Goal: Task Accomplishment & Management: Manage account settings

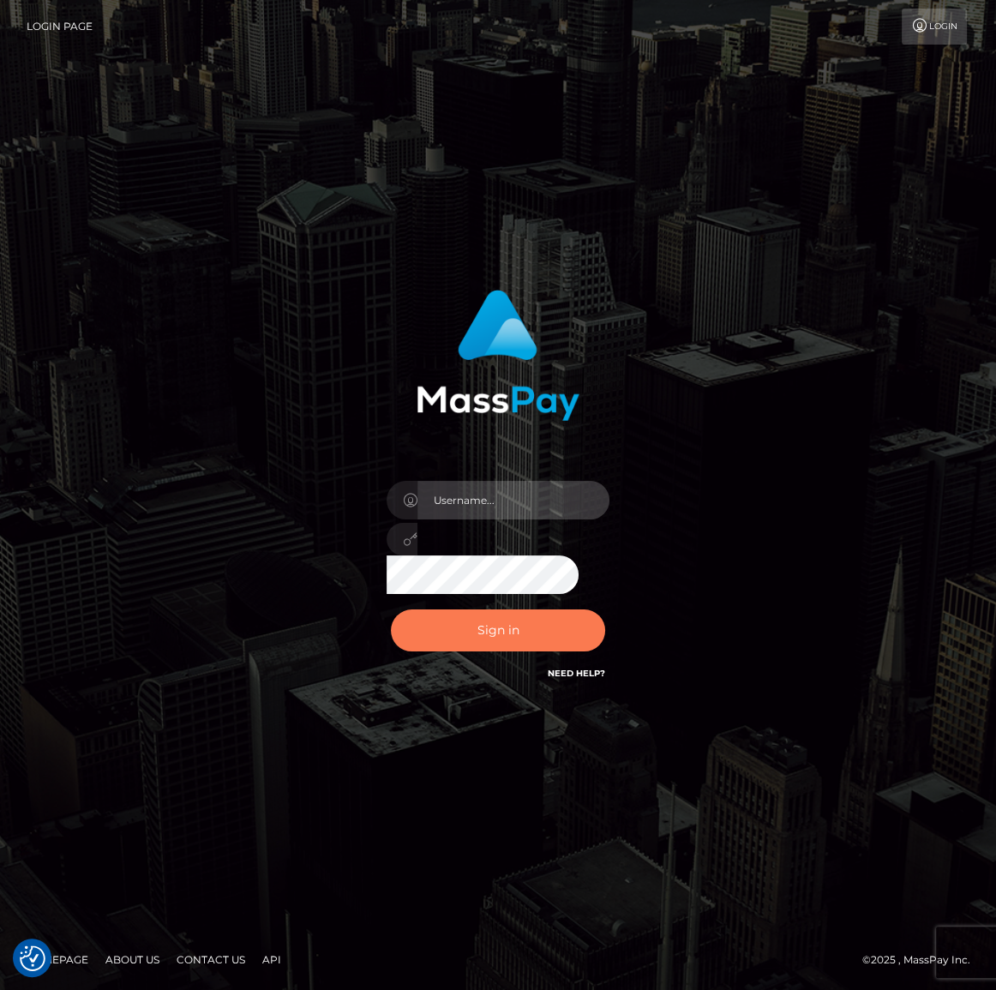
type input "[PERSON_NAME].spree"
click at [528, 635] on button "Sign in" at bounding box center [498, 631] width 214 height 42
type input "[PERSON_NAME].spree"
click at [486, 646] on button "Sign in" at bounding box center [498, 631] width 214 height 42
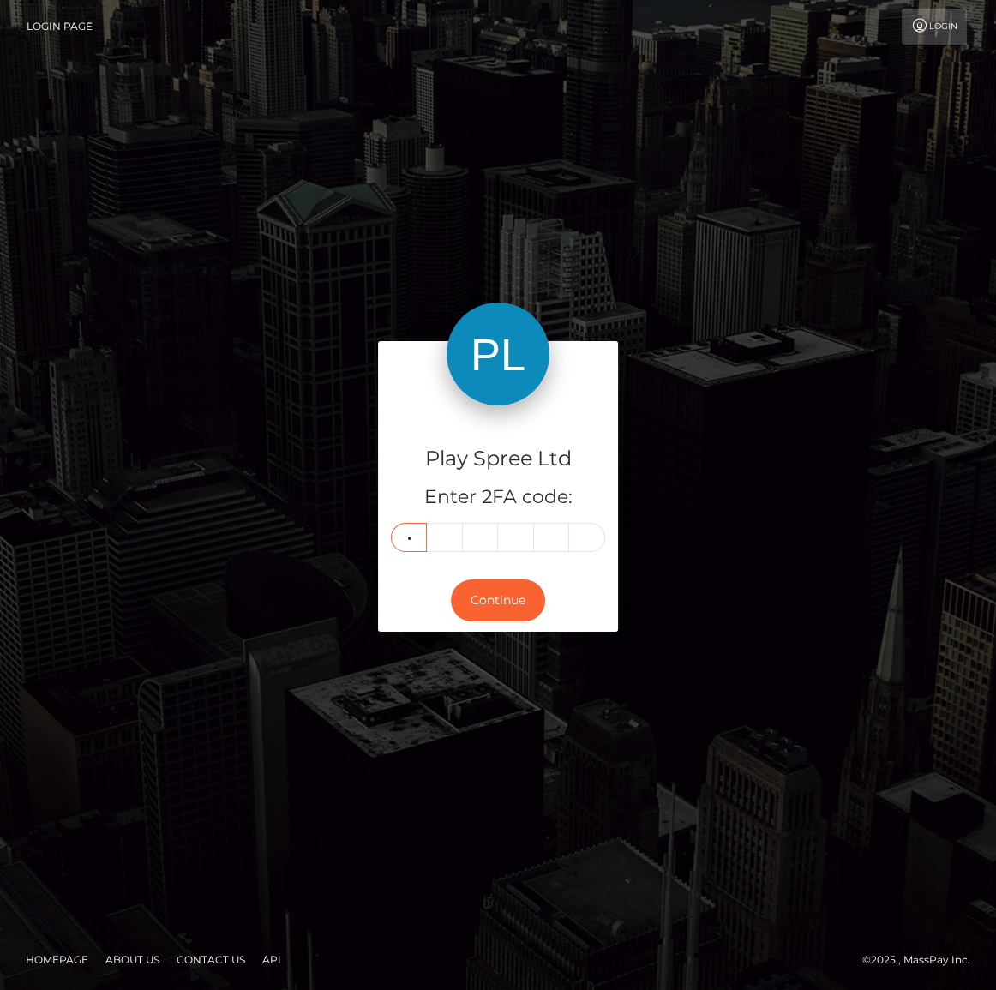
type input "0"
type input "3"
type input "9"
type input "0"
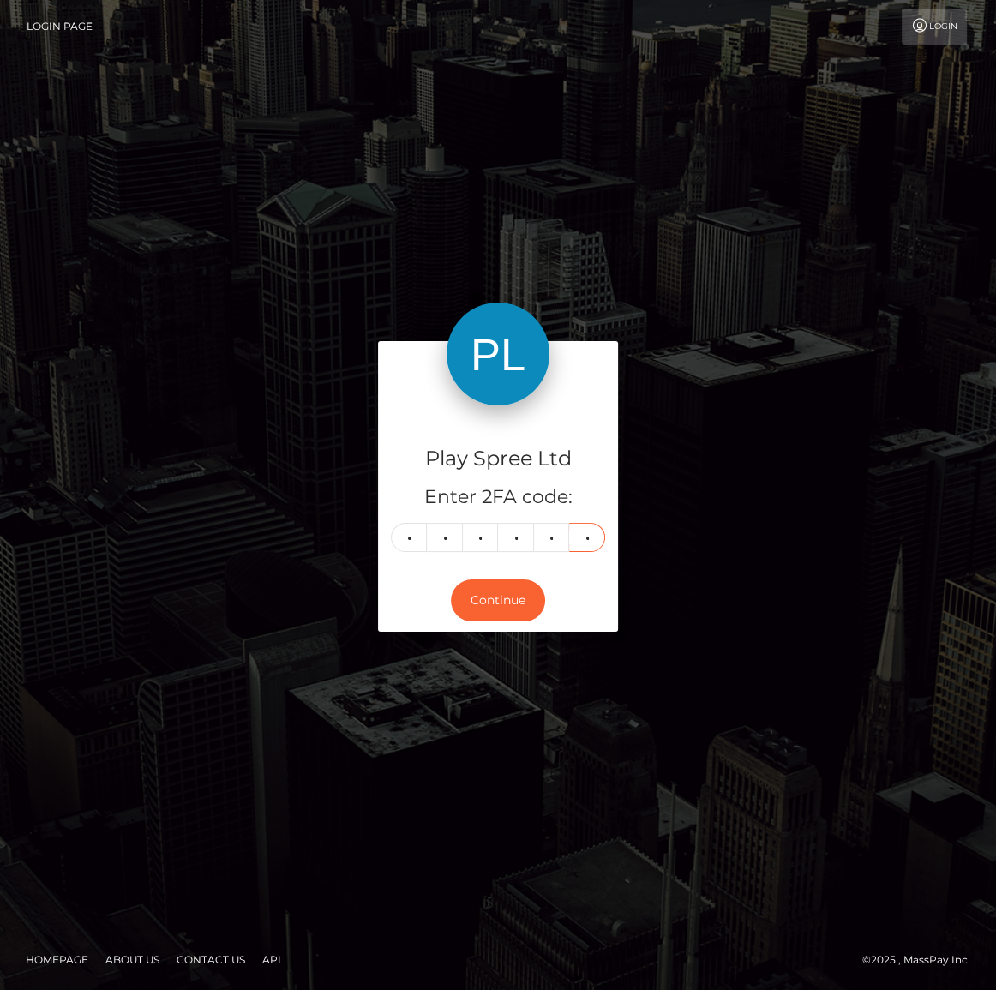
type input "6"
click at [521, 603] on button "Continue" at bounding box center [498, 601] width 94 height 42
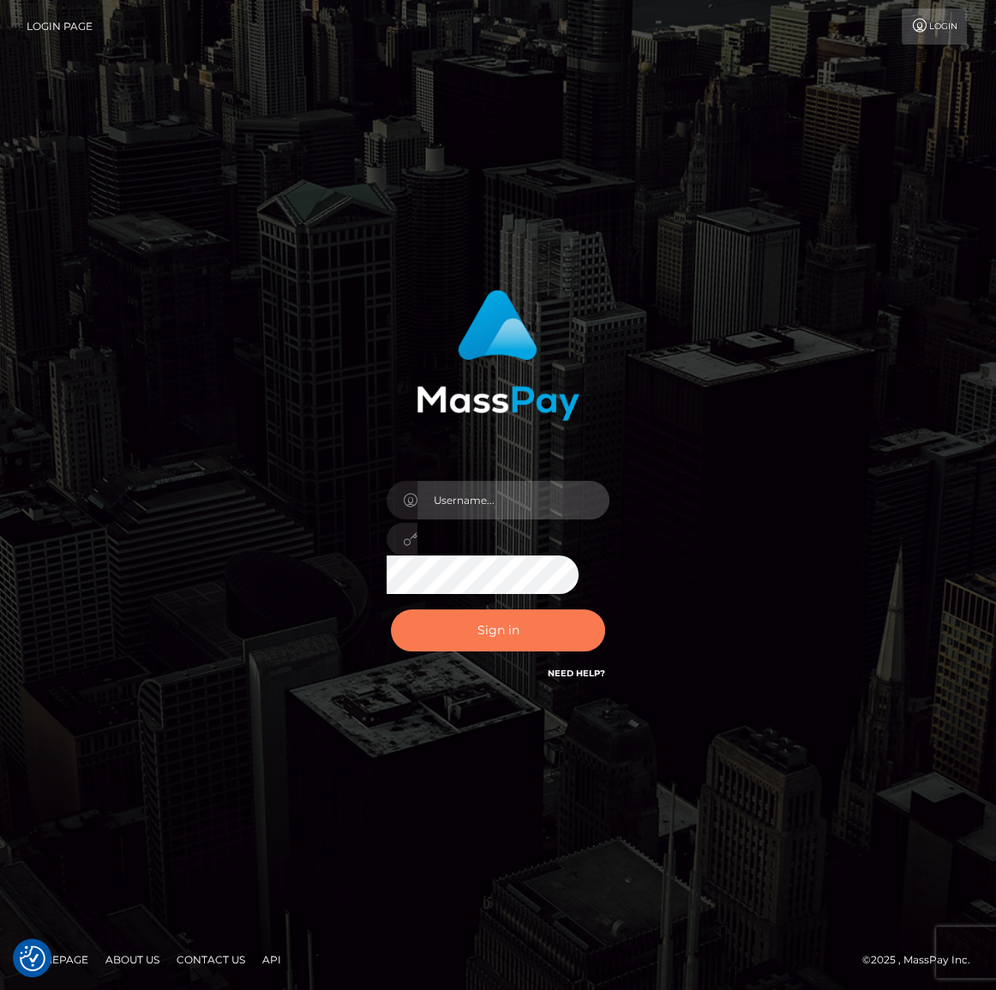
type input "Maria.spree"
click at [441, 630] on button "Sign in" at bounding box center [498, 631] width 214 height 42
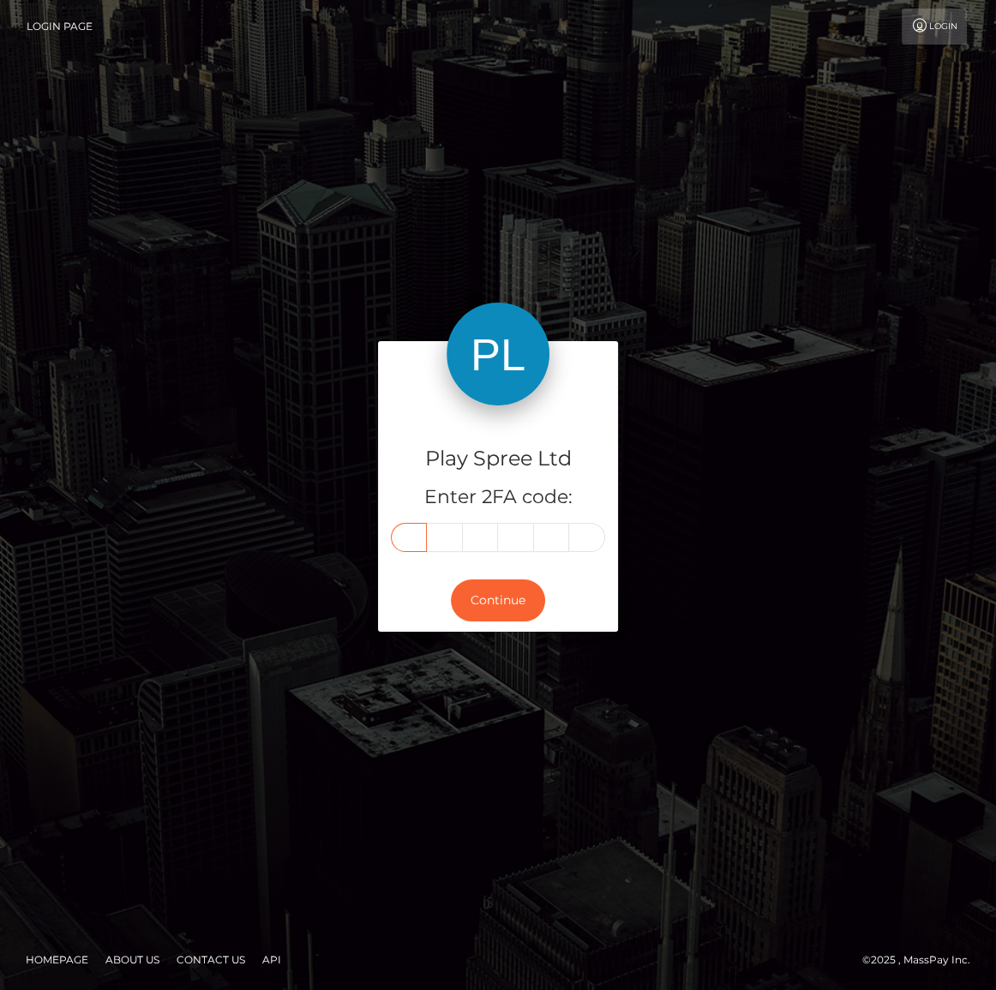
click at [426, 537] on input "text" at bounding box center [409, 537] width 36 height 29
type input "2"
type input "1"
type input "2"
type input "6"
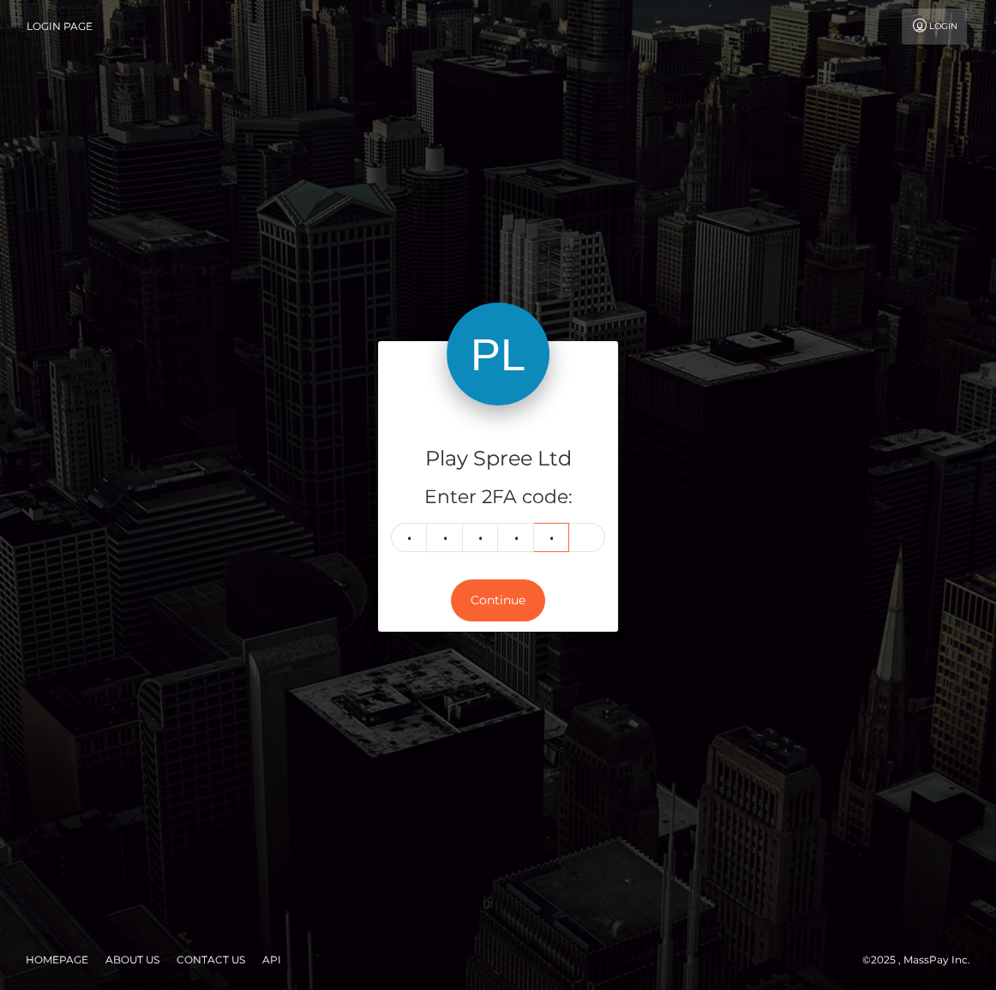
type input "8"
type input "7"
click at [490, 608] on button "Continue" at bounding box center [498, 601] width 94 height 42
